Goal: Check status

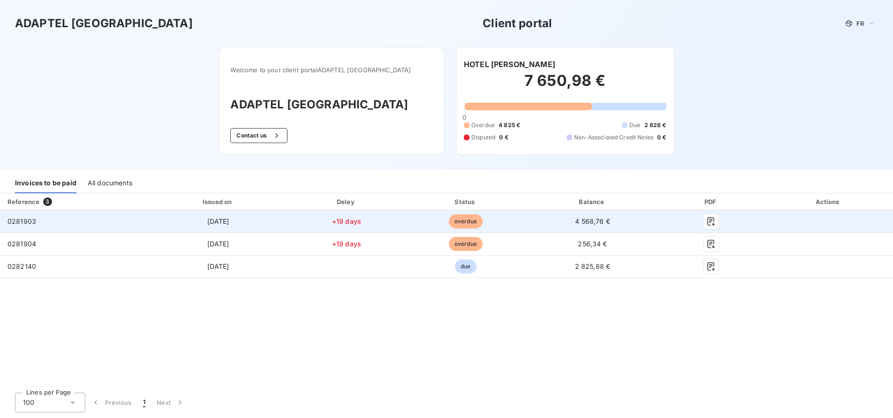
click at [824, 221] on td at bounding box center [828, 221] width 129 height 23
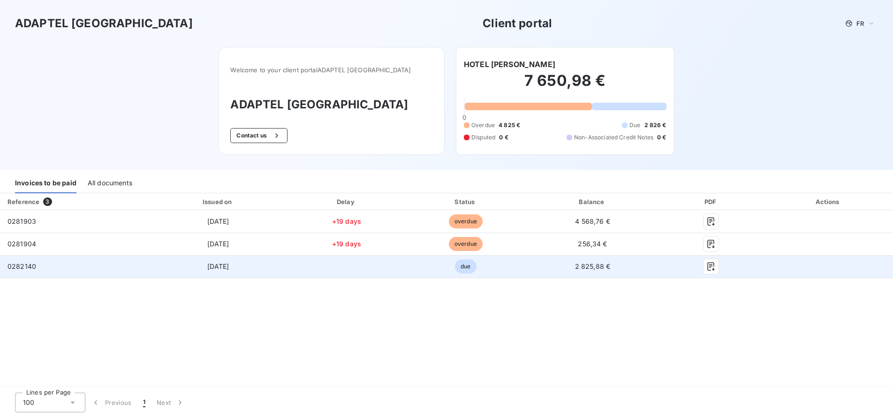
click at [479, 261] on td "due" at bounding box center [465, 266] width 121 height 23
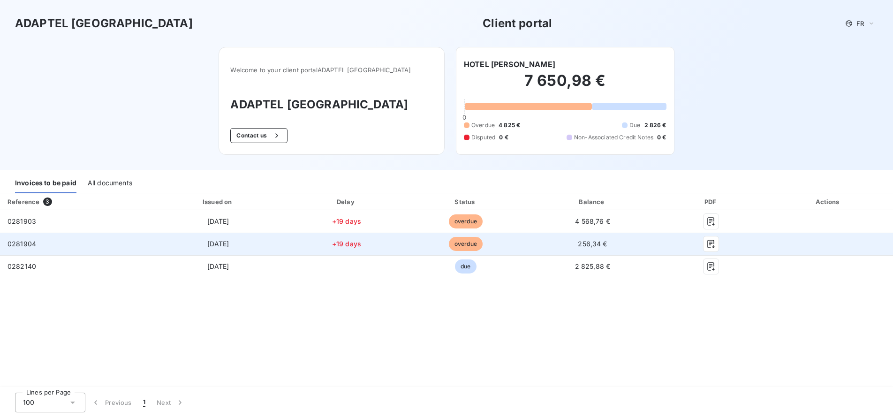
click at [23, 243] on span "0281904" at bounding box center [22, 244] width 29 height 8
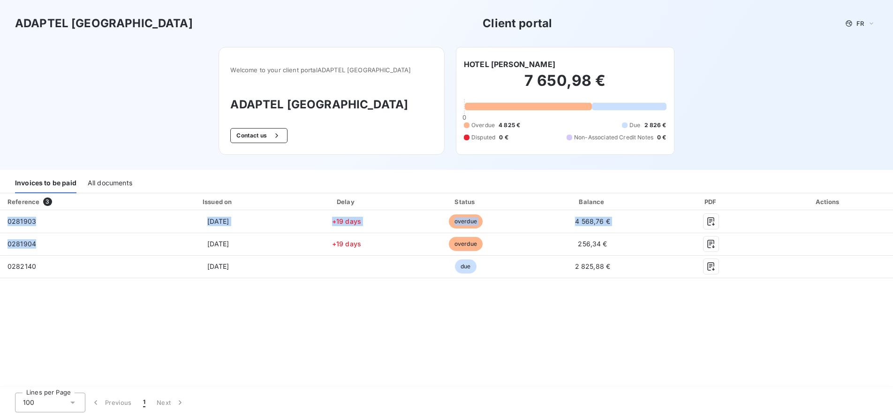
drag, startPoint x: 39, startPoint y: 244, endPoint x: -1, endPoint y: 240, distance: 40.1
click at [0, 240] on html "ADAPTEL [GEOGRAPHIC_DATA] Client portal FR Welcome to your client portal ADAPTE…" at bounding box center [446, 209] width 893 height 418
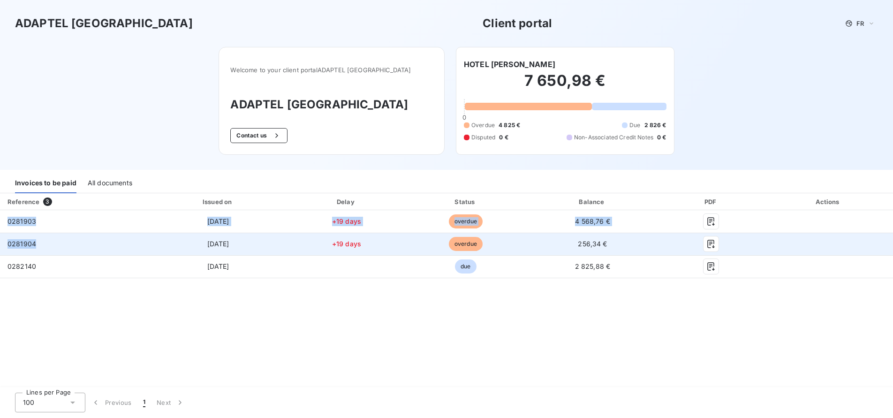
click at [39, 242] on td "0281904" at bounding box center [74, 244] width 148 height 23
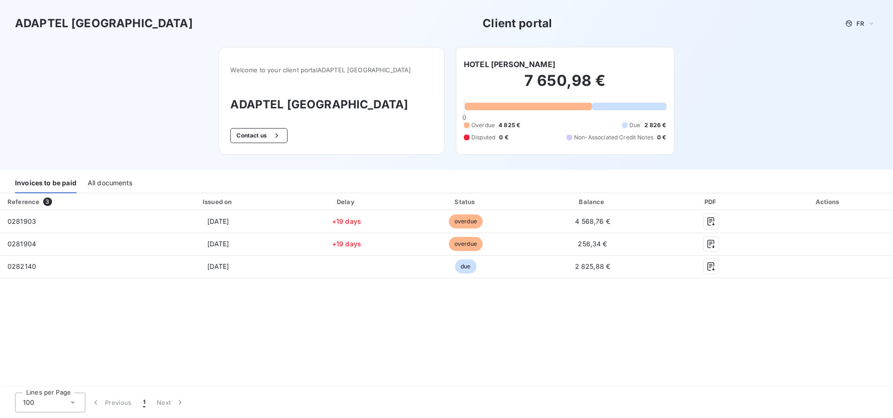
click at [110, 178] on div "All documents" at bounding box center [110, 184] width 45 height 20
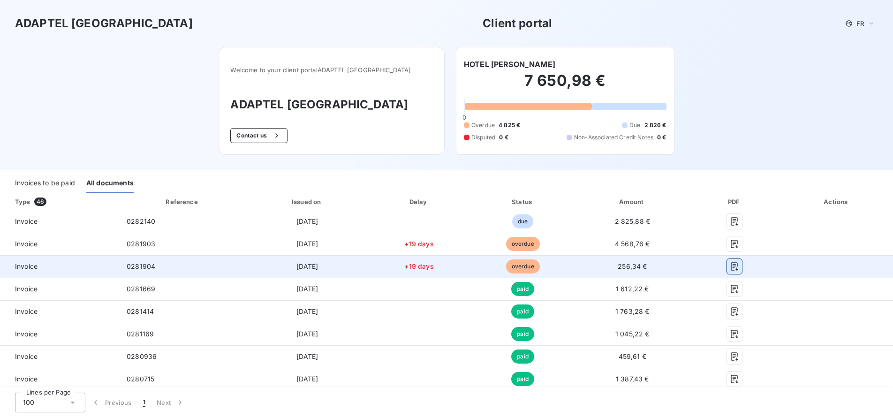
click at [730, 268] on icon "button" at bounding box center [734, 266] width 9 height 9
